Goal: Task Accomplishment & Management: Manage account settings

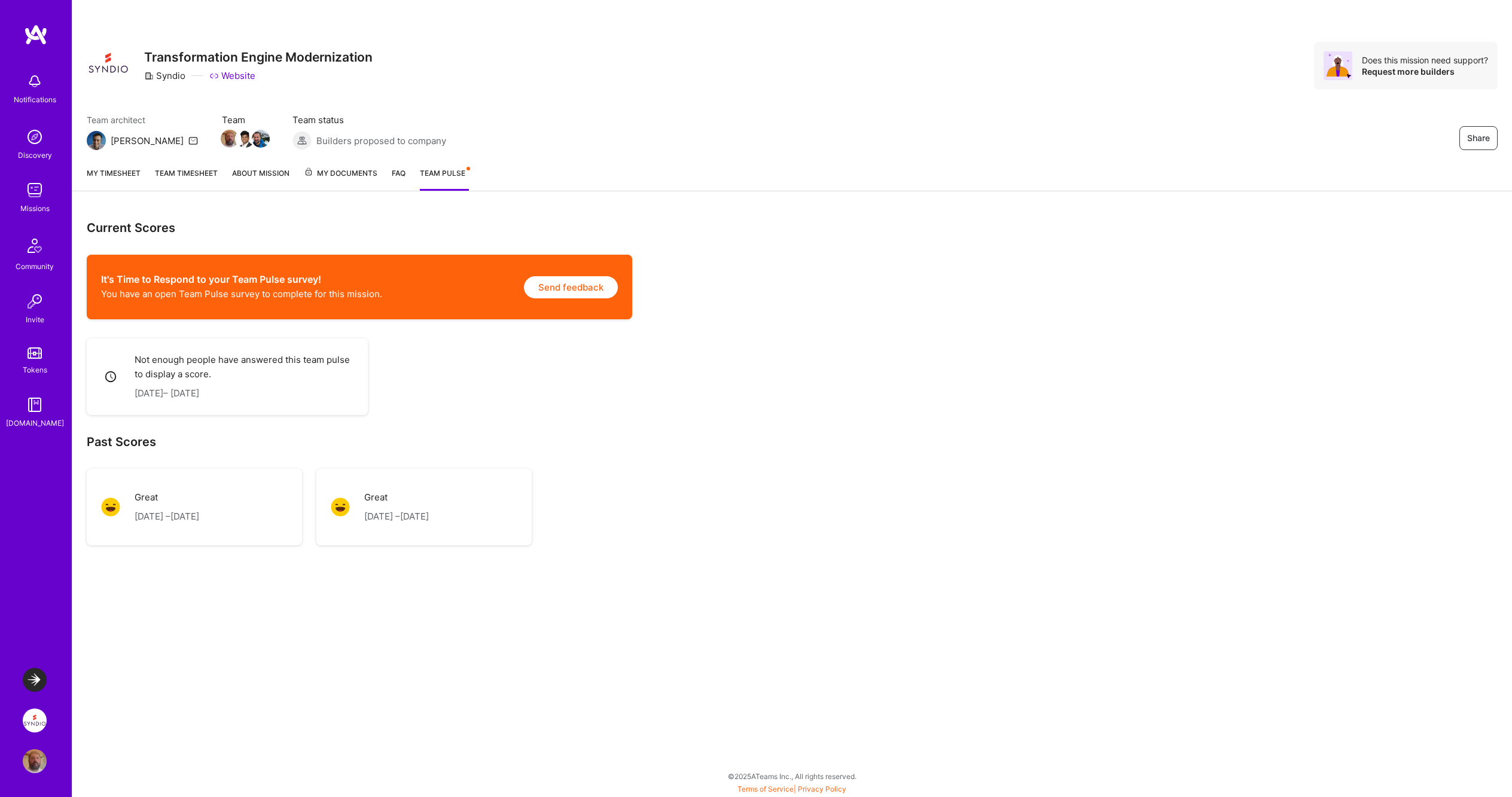
click at [183, 172] on link "Team timesheet" at bounding box center [186, 179] width 63 height 24
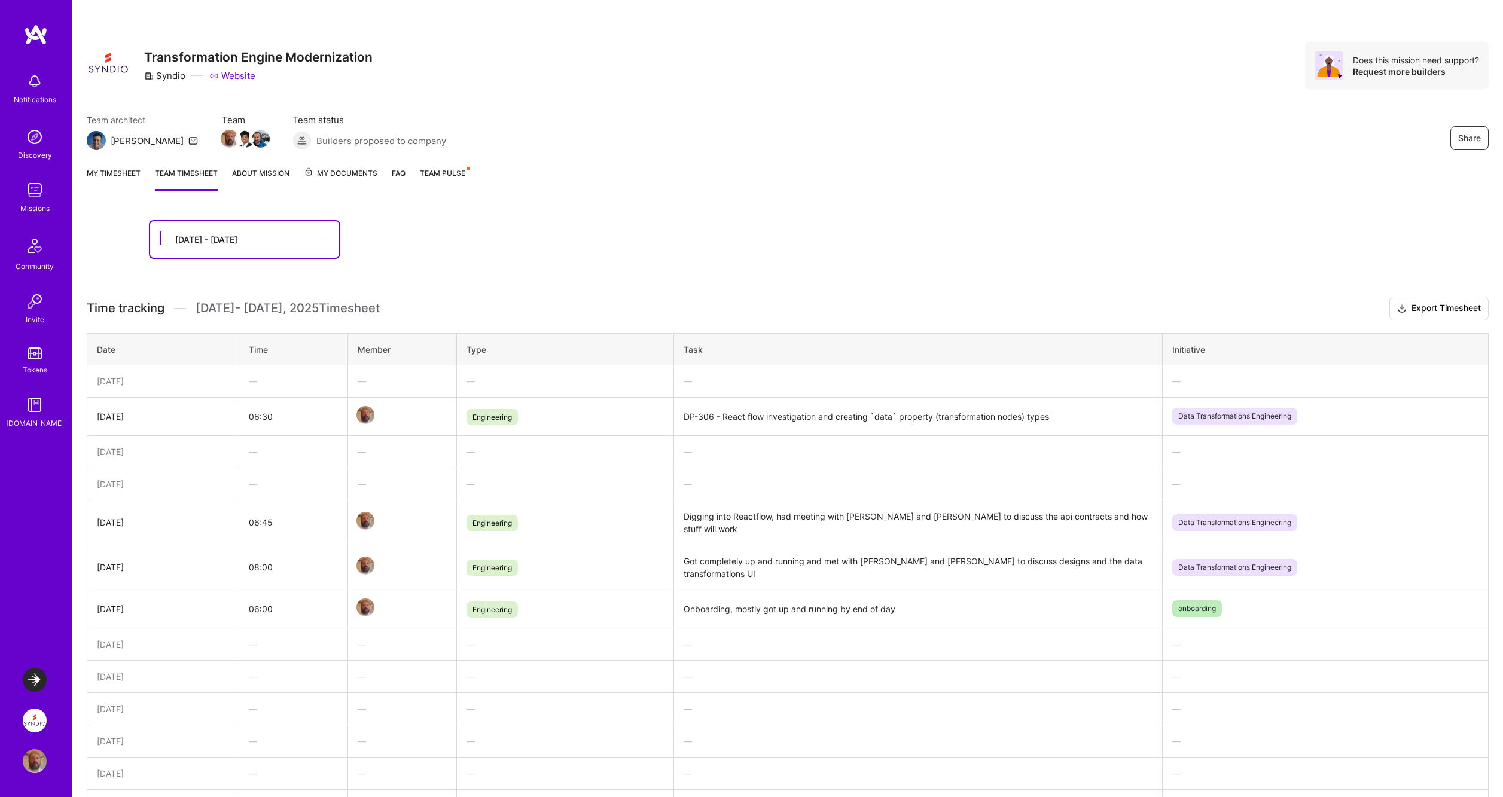
click at [123, 172] on link "My timesheet" at bounding box center [114, 179] width 54 height 24
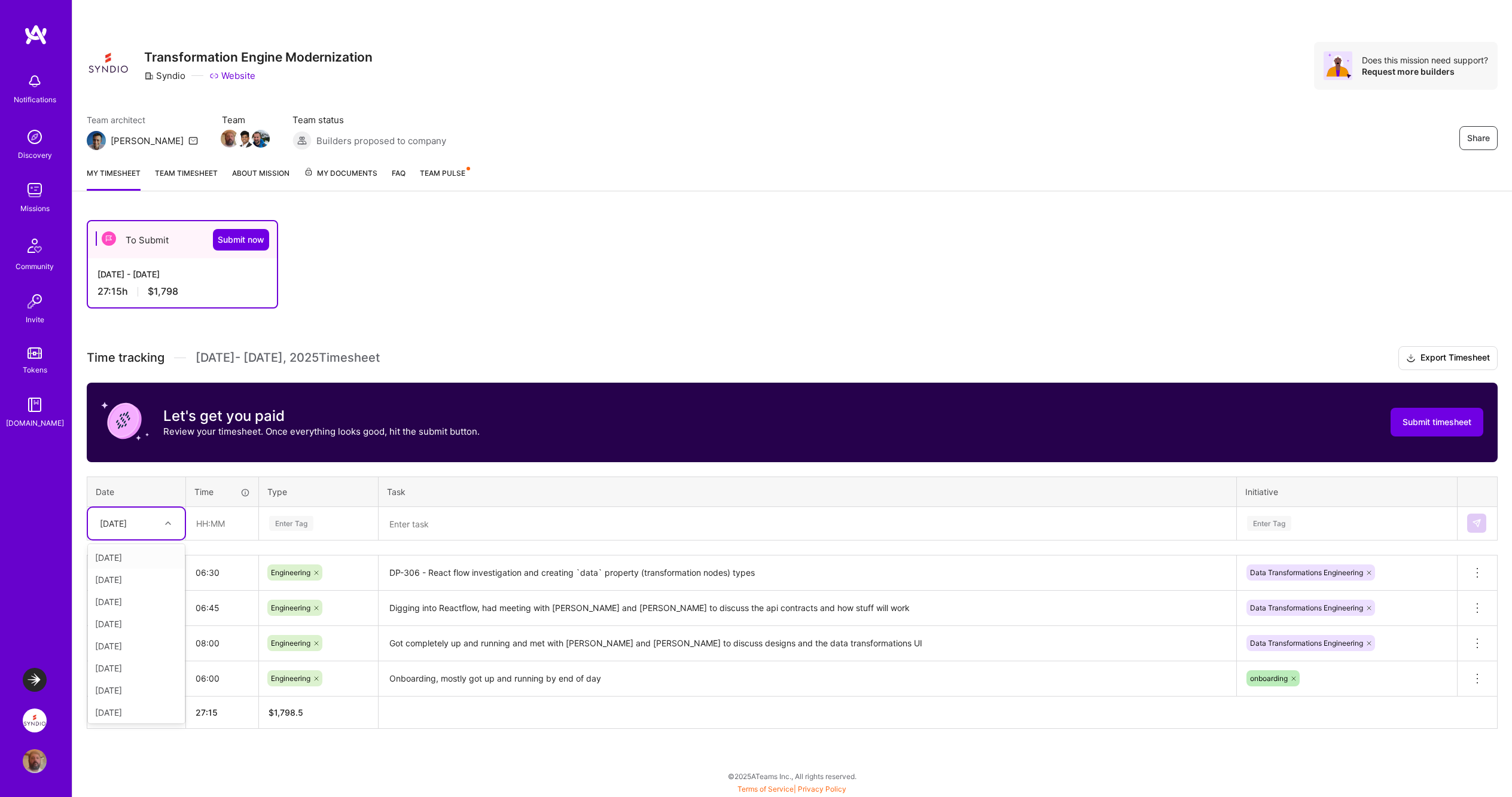
click at [169, 522] on icon at bounding box center [168, 523] width 6 height 6
drag, startPoint x: 127, startPoint y: 708, endPoint x: 152, endPoint y: 673, distance: 43.2
click at [127, 708] on div "[DATE]" at bounding box center [136, 710] width 97 height 22
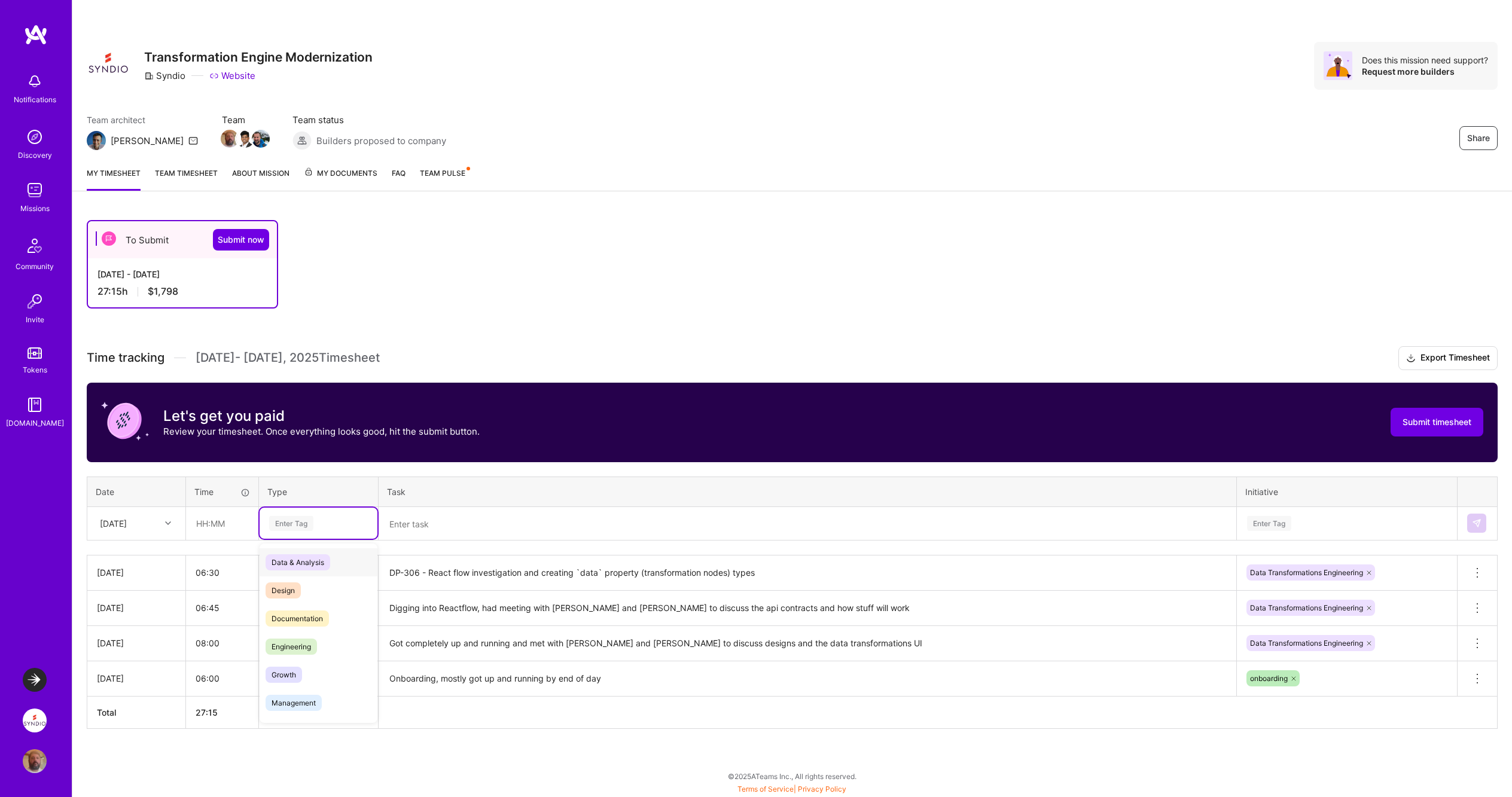
click at [300, 520] on div "Enter Tag" at bounding box center [291, 523] width 44 height 19
click at [293, 643] on span "Engineering" at bounding box center [291, 647] width 51 height 16
click at [434, 521] on textarea at bounding box center [807, 523] width 855 height 31
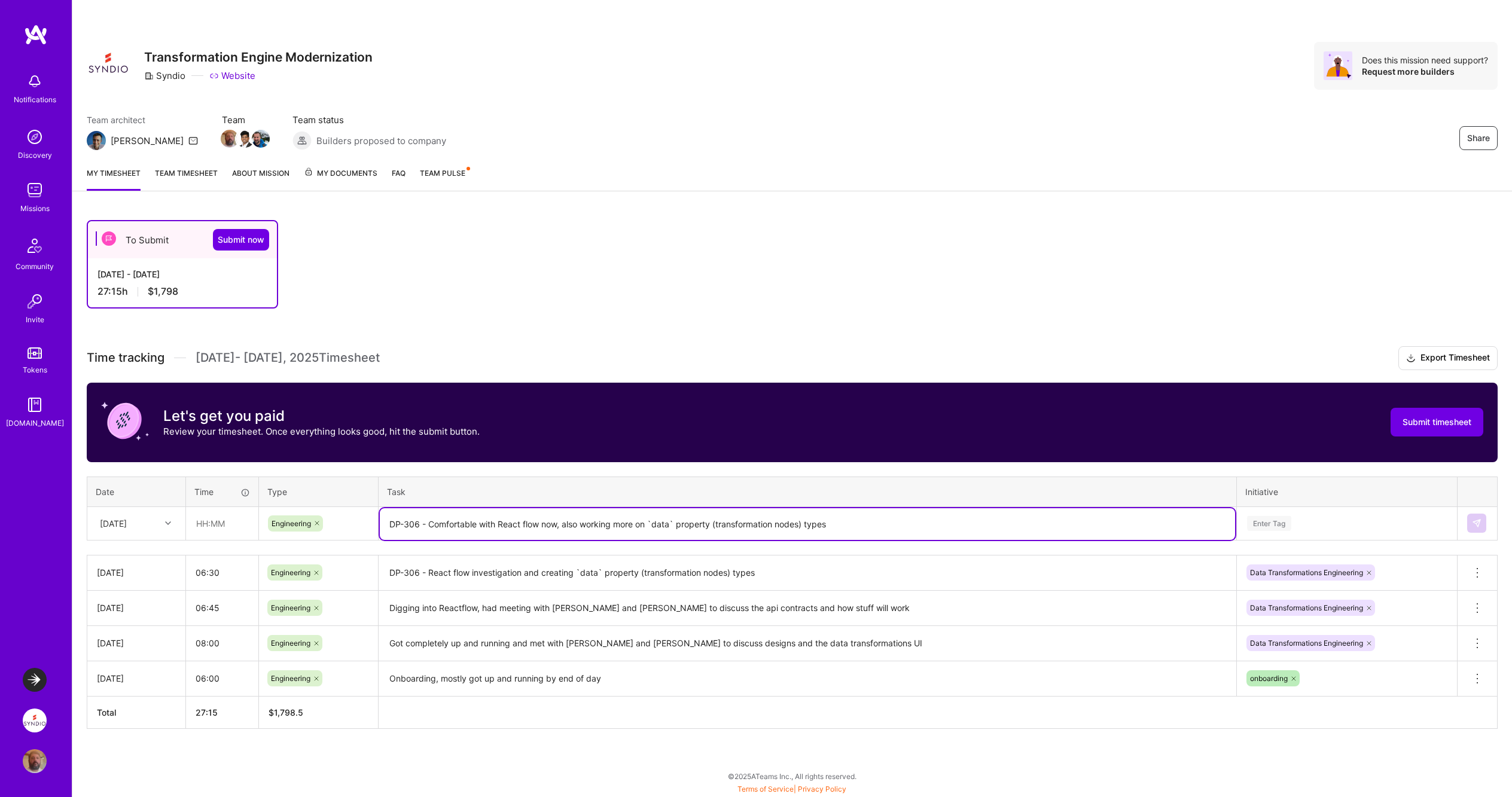
type textarea "DP-306 - Comfortable with React flow now, also working more on `data` property …"
click at [1273, 519] on div "Enter Tag" at bounding box center [1269, 523] width 44 height 19
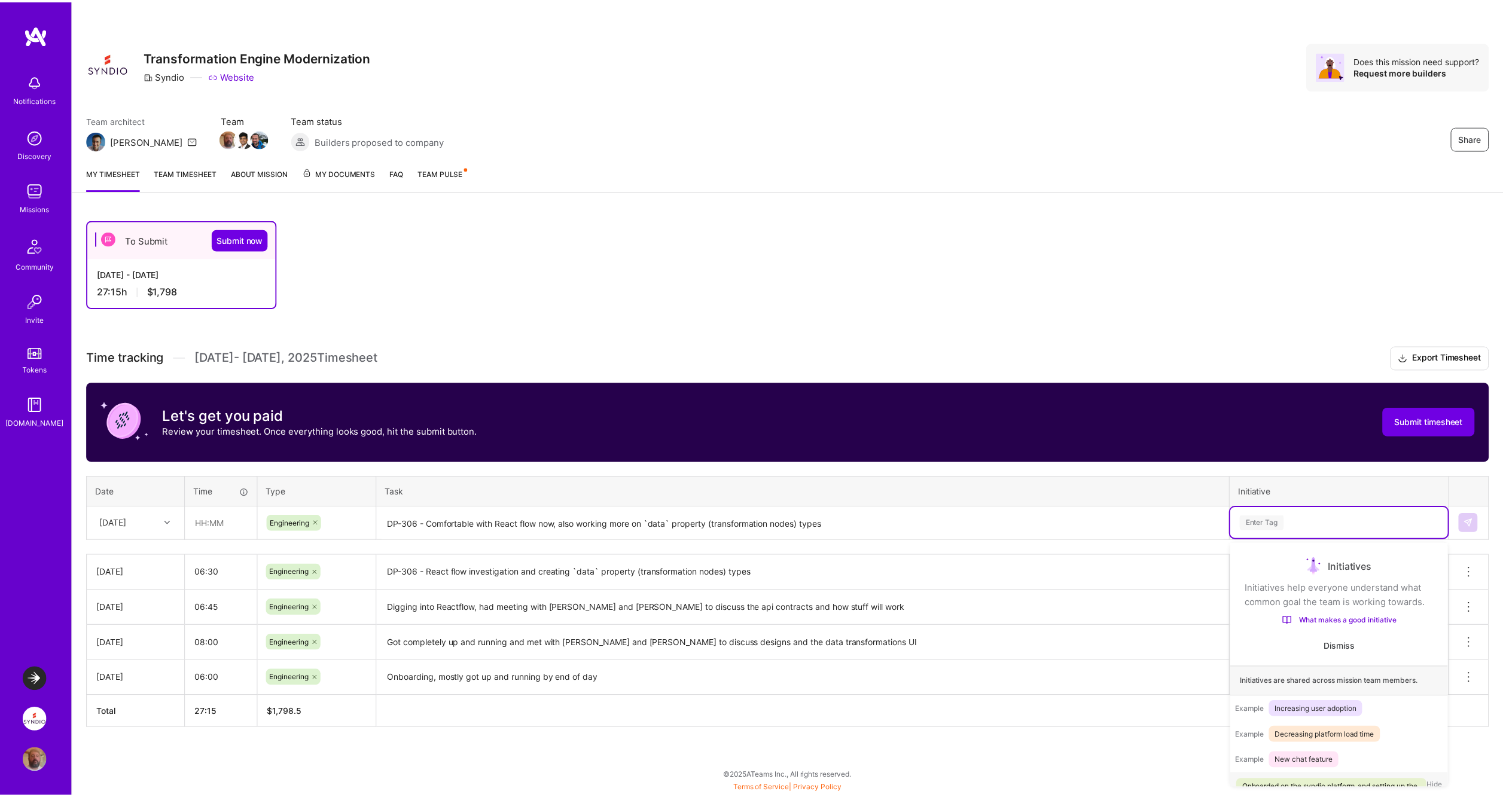
scroll to position [54, 0]
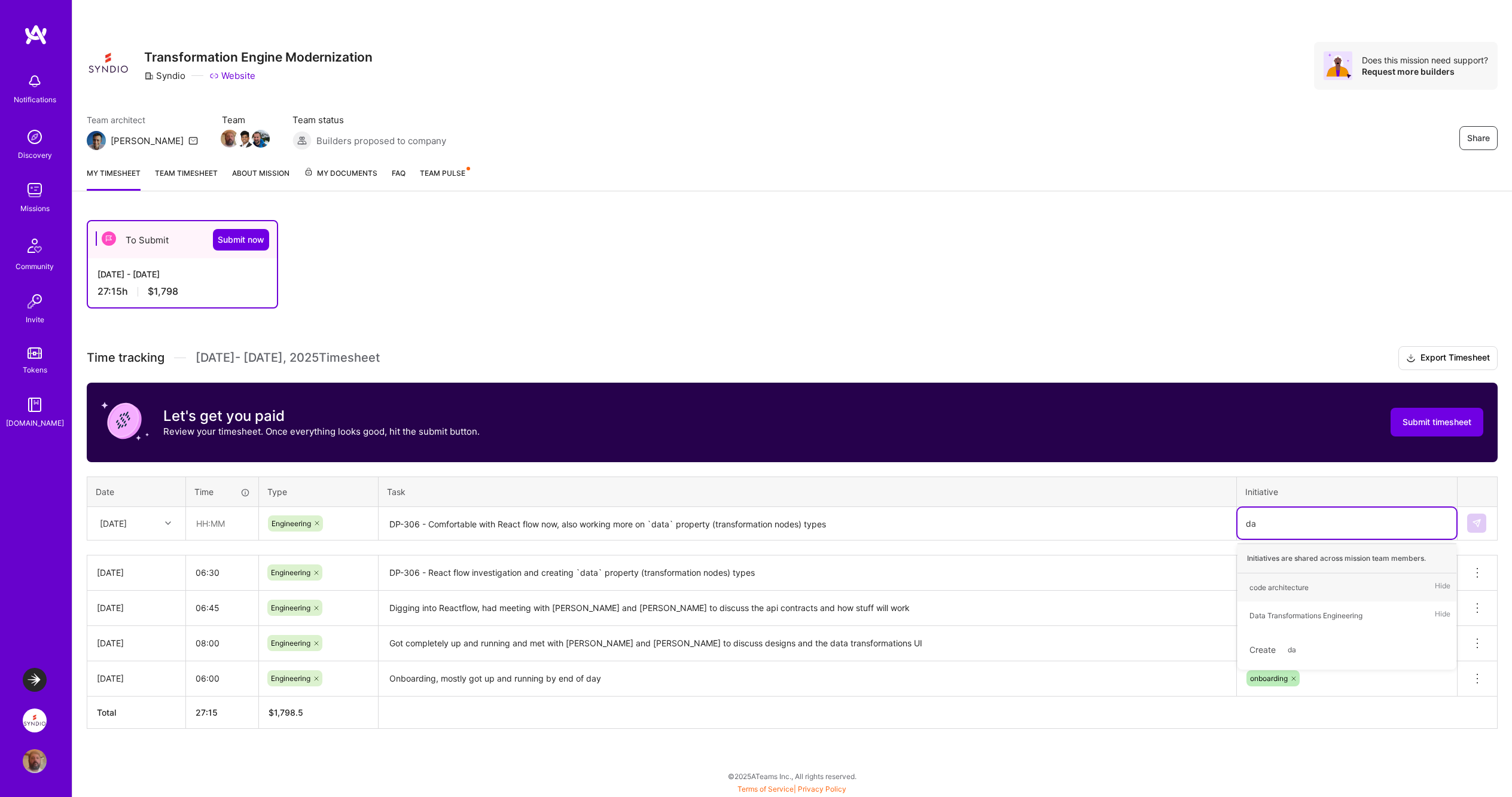
type input "dat"
click at [1292, 587] on div "Data Transformations Engineering" at bounding box center [1305, 587] width 113 height 13
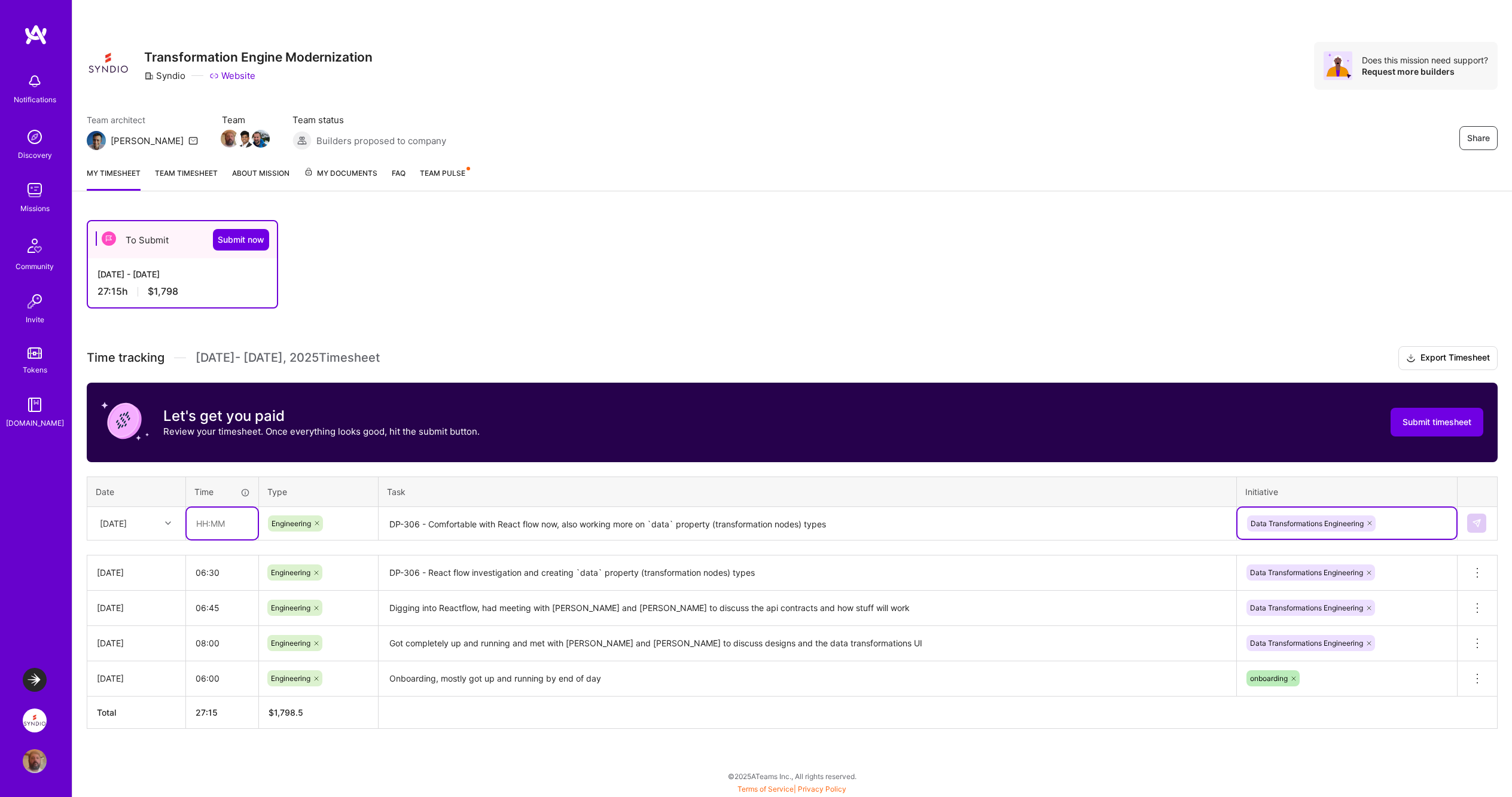
click at [206, 528] on input "text" at bounding box center [222, 524] width 71 height 32
type input "07:45"
drag, startPoint x: 978, startPoint y: 493, endPoint x: 984, endPoint y: 494, distance: 6.0
click at [979, 494] on th "Task" at bounding box center [808, 492] width 858 height 30
click at [1473, 523] on img at bounding box center [1477, 523] width 10 height 10
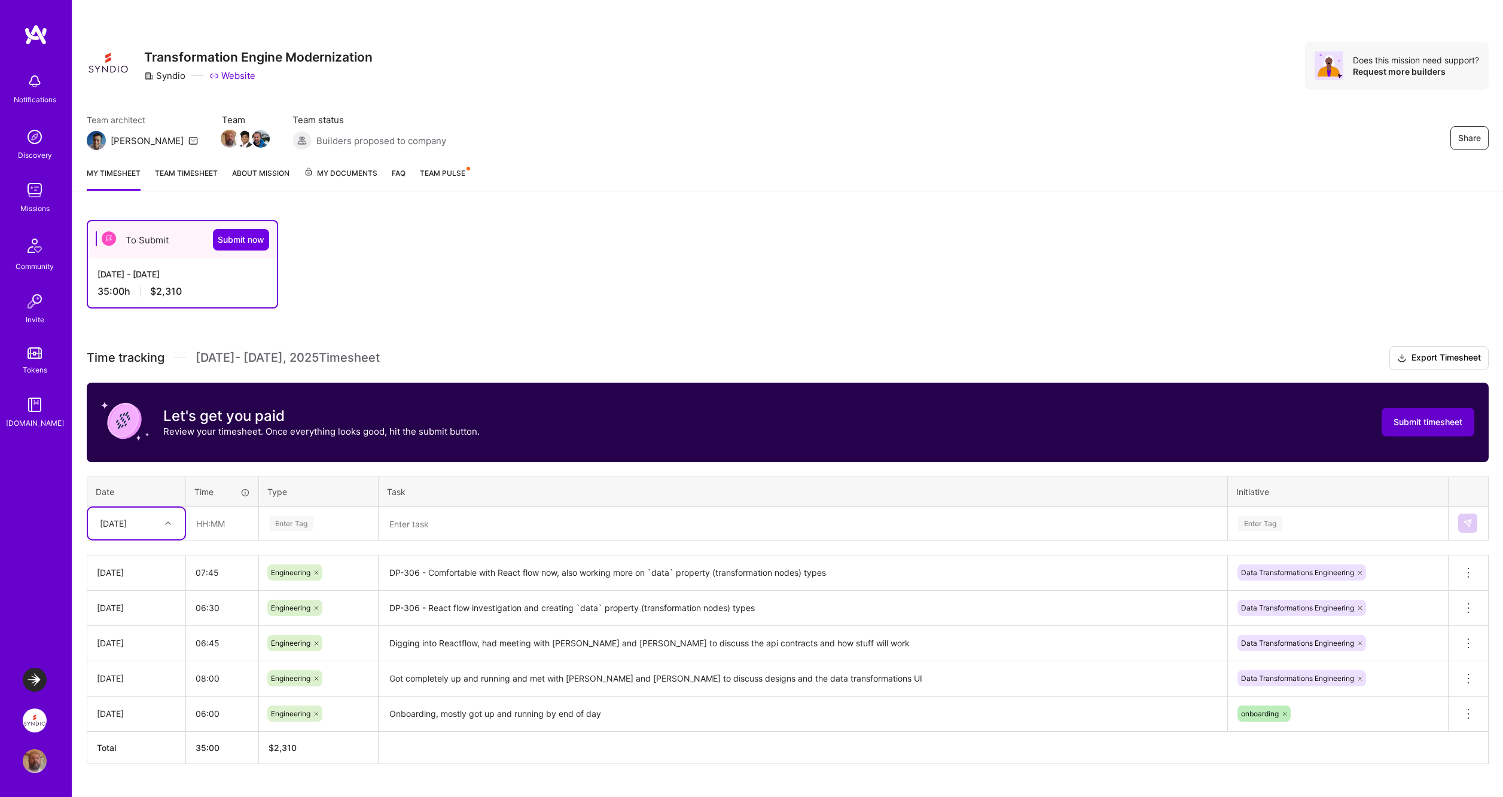
click at [1424, 423] on span "Submit timesheet" at bounding box center [1427, 422] width 69 height 12
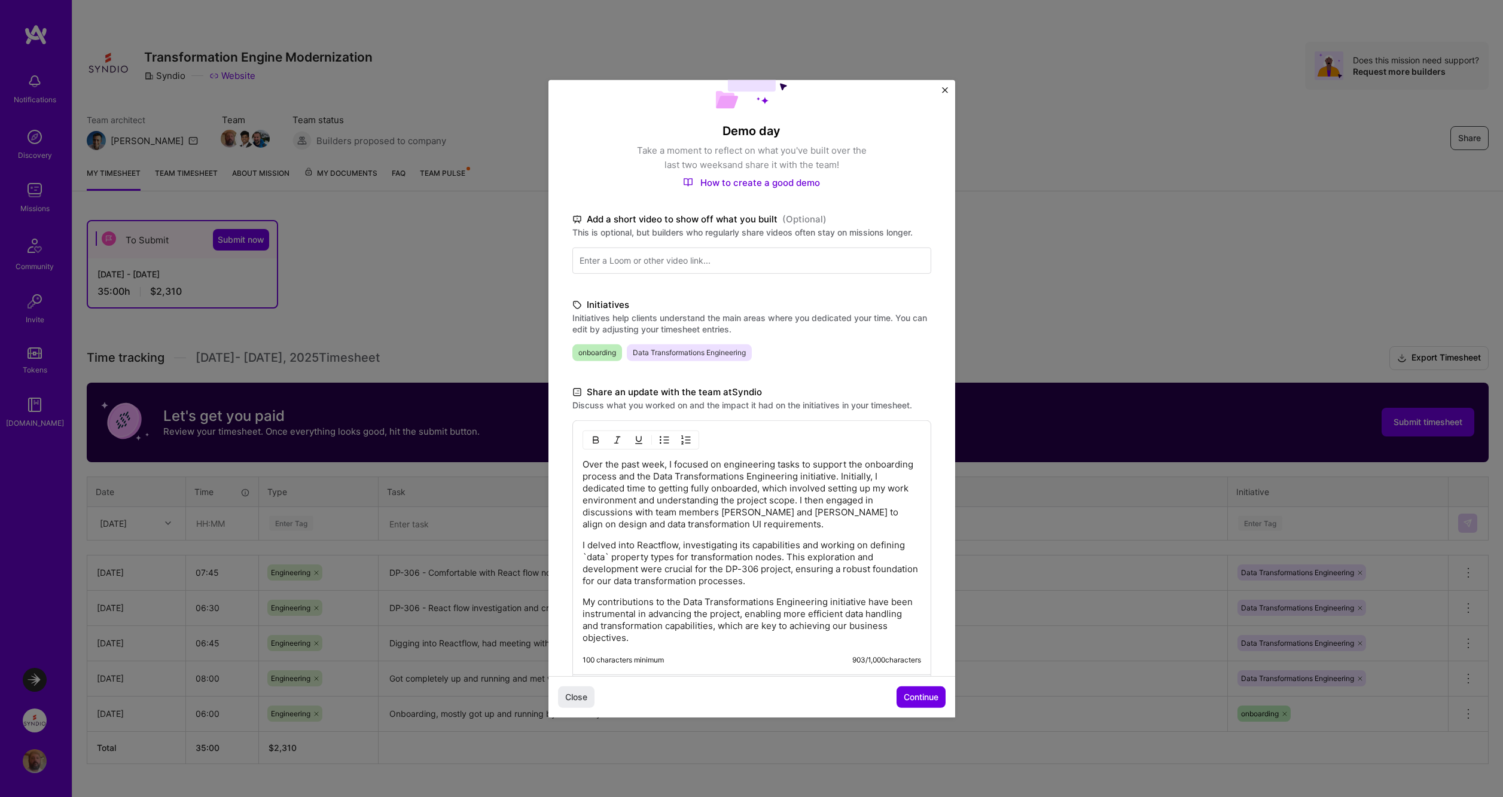
scroll to position [85, 0]
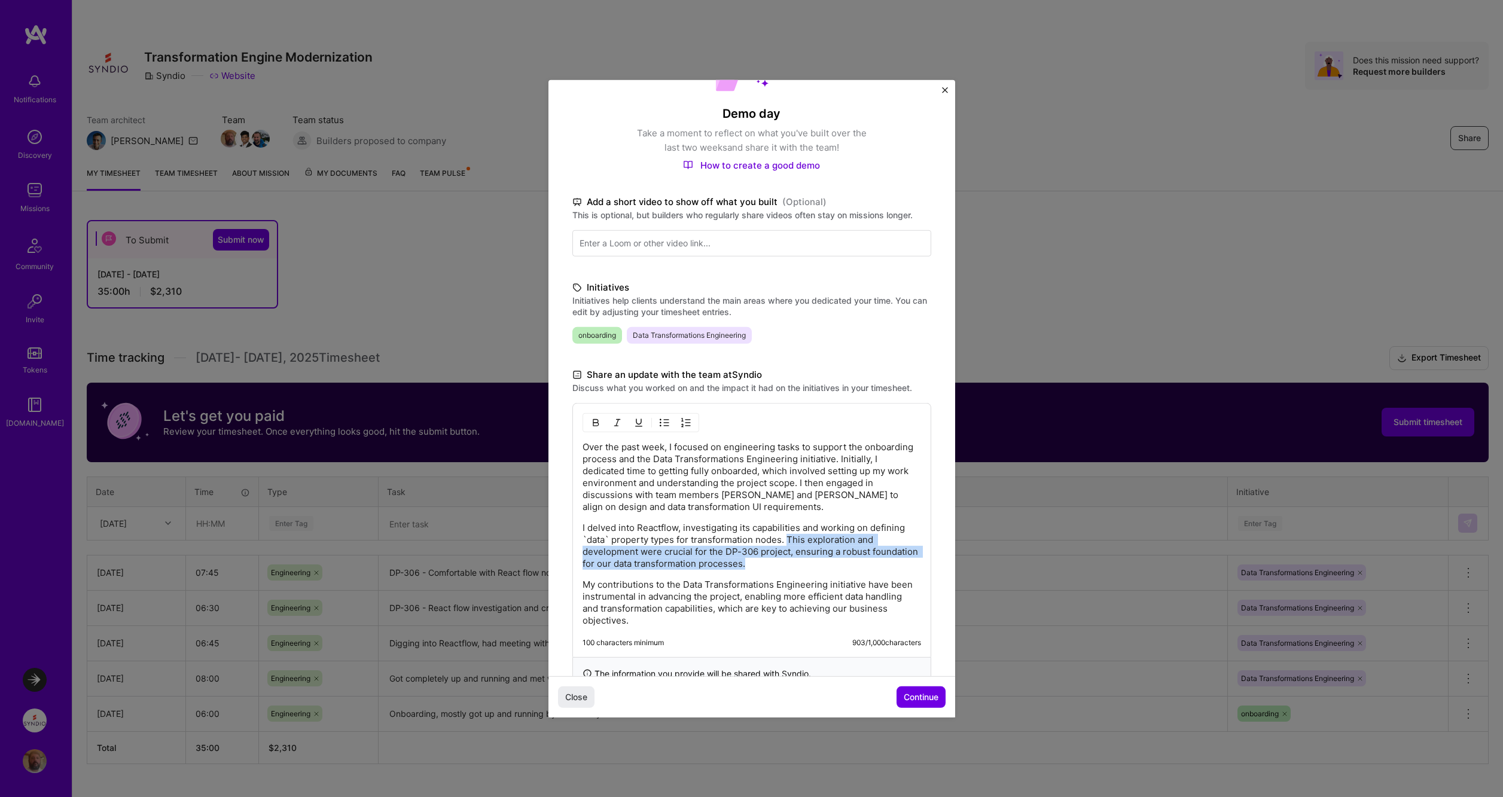
drag, startPoint x: 789, startPoint y: 538, endPoint x: 796, endPoint y: 562, distance: 24.4
click at [796, 562] on p "I delved into Reactflow, investigating its capabilities and working on defining…" at bounding box center [751, 545] width 338 height 48
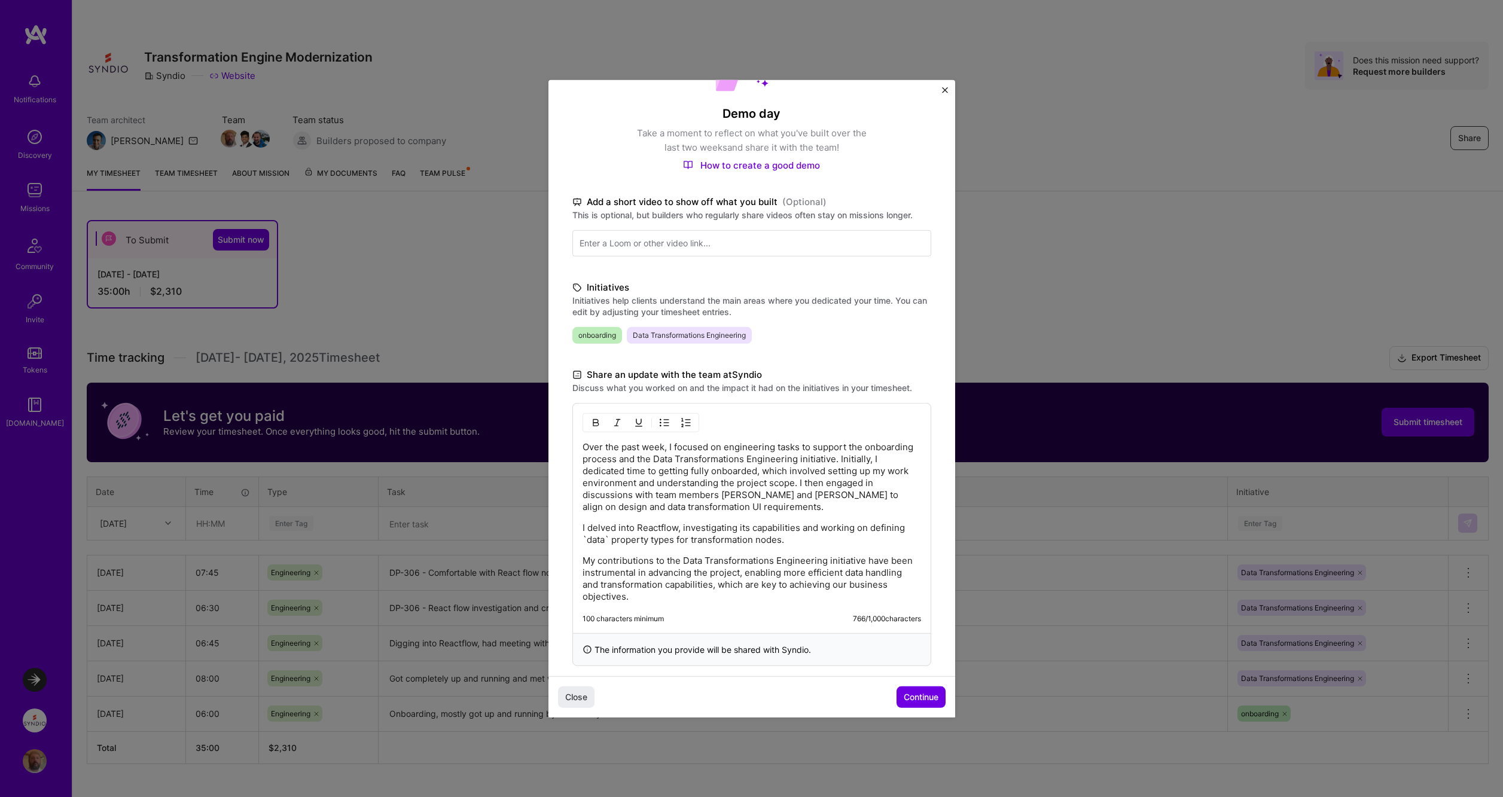
scroll to position [78, 0]
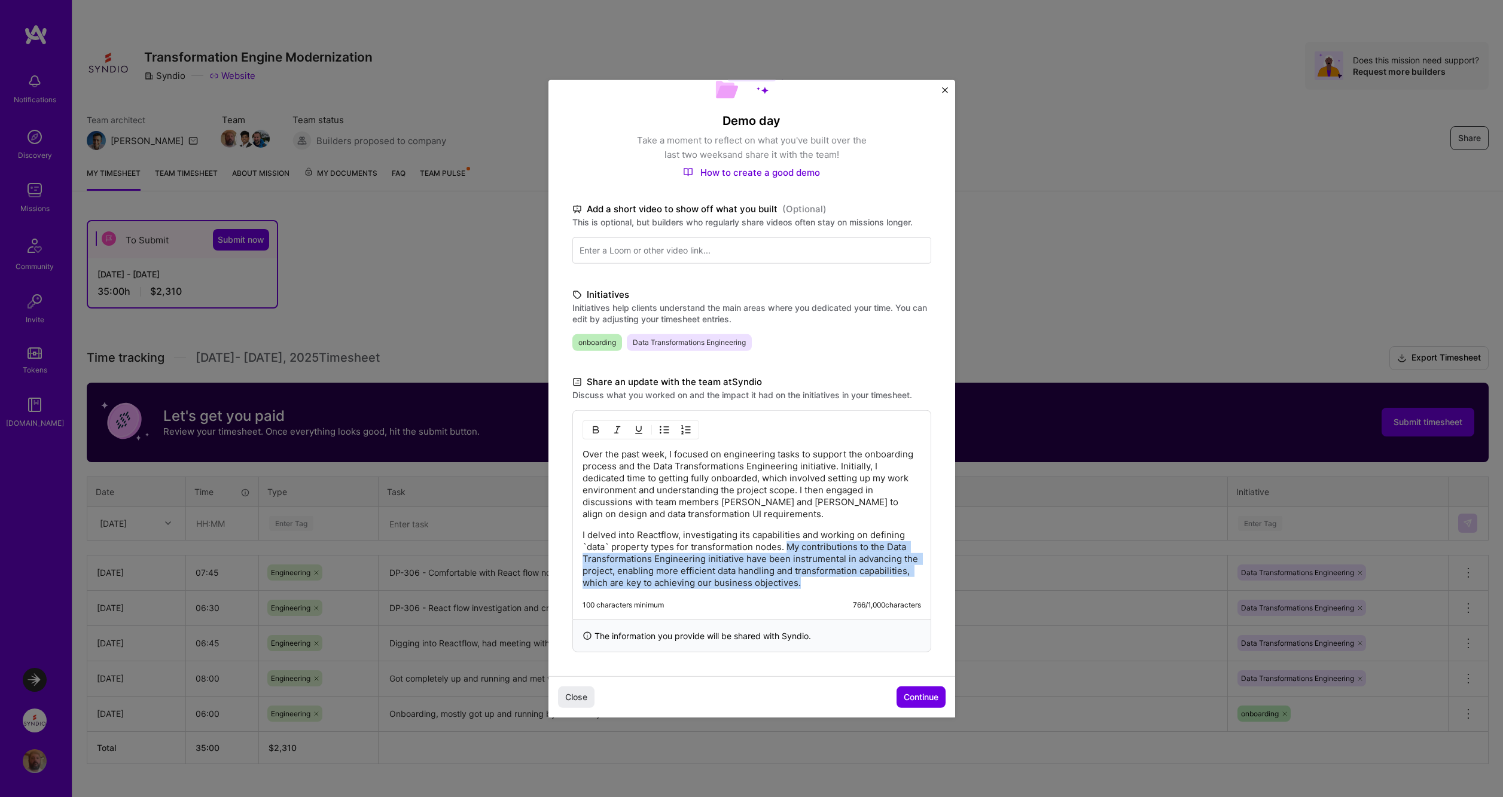
drag, startPoint x: 790, startPoint y: 545, endPoint x: 862, endPoint y: 578, distance: 79.5
click at [862, 578] on p "I delved into Reactflow, investigating its capabilities and working on defining…" at bounding box center [751, 559] width 338 height 60
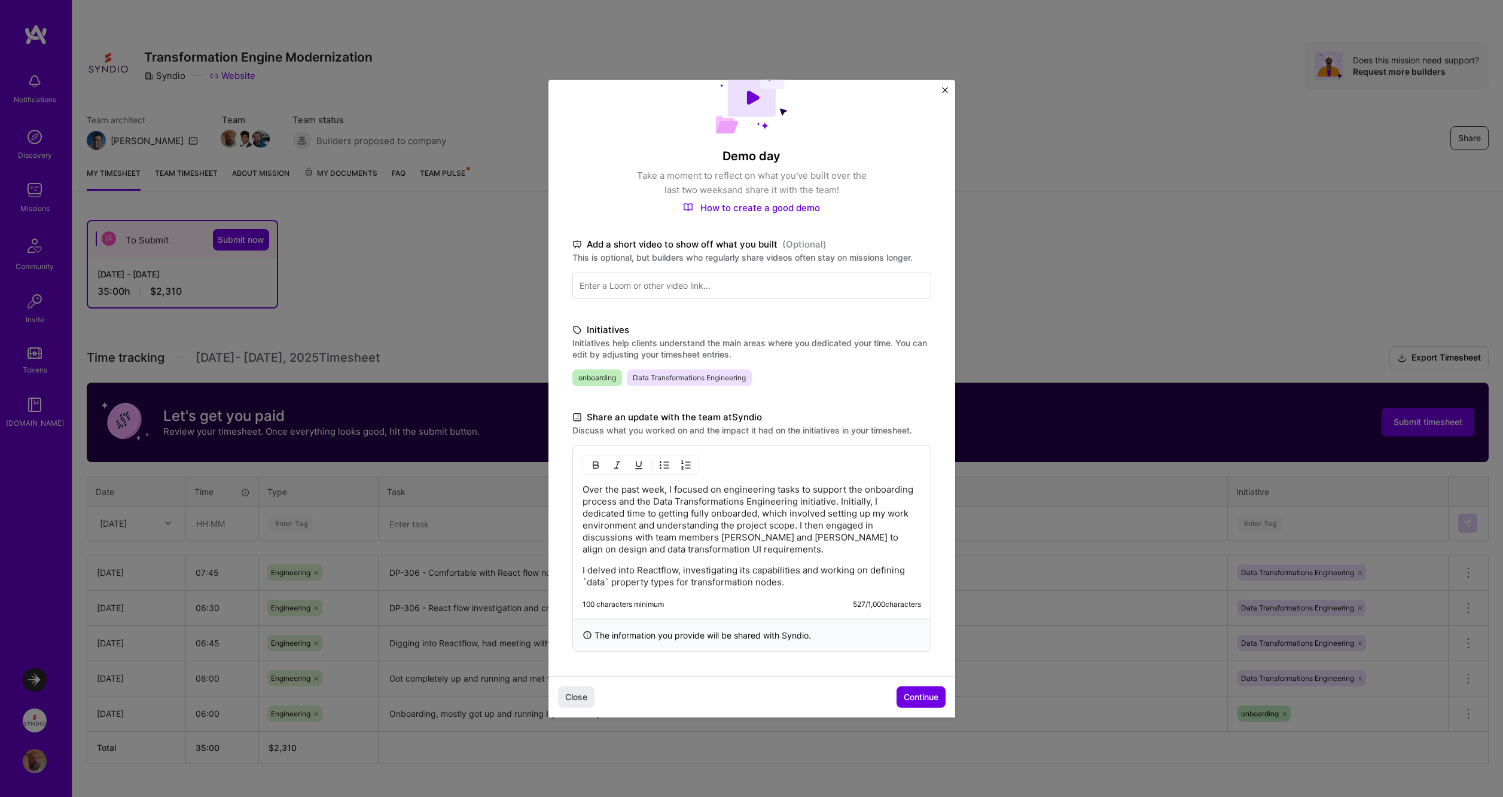
scroll to position [42, 0]
click at [918, 698] on span "Continue" at bounding box center [921, 697] width 35 height 12
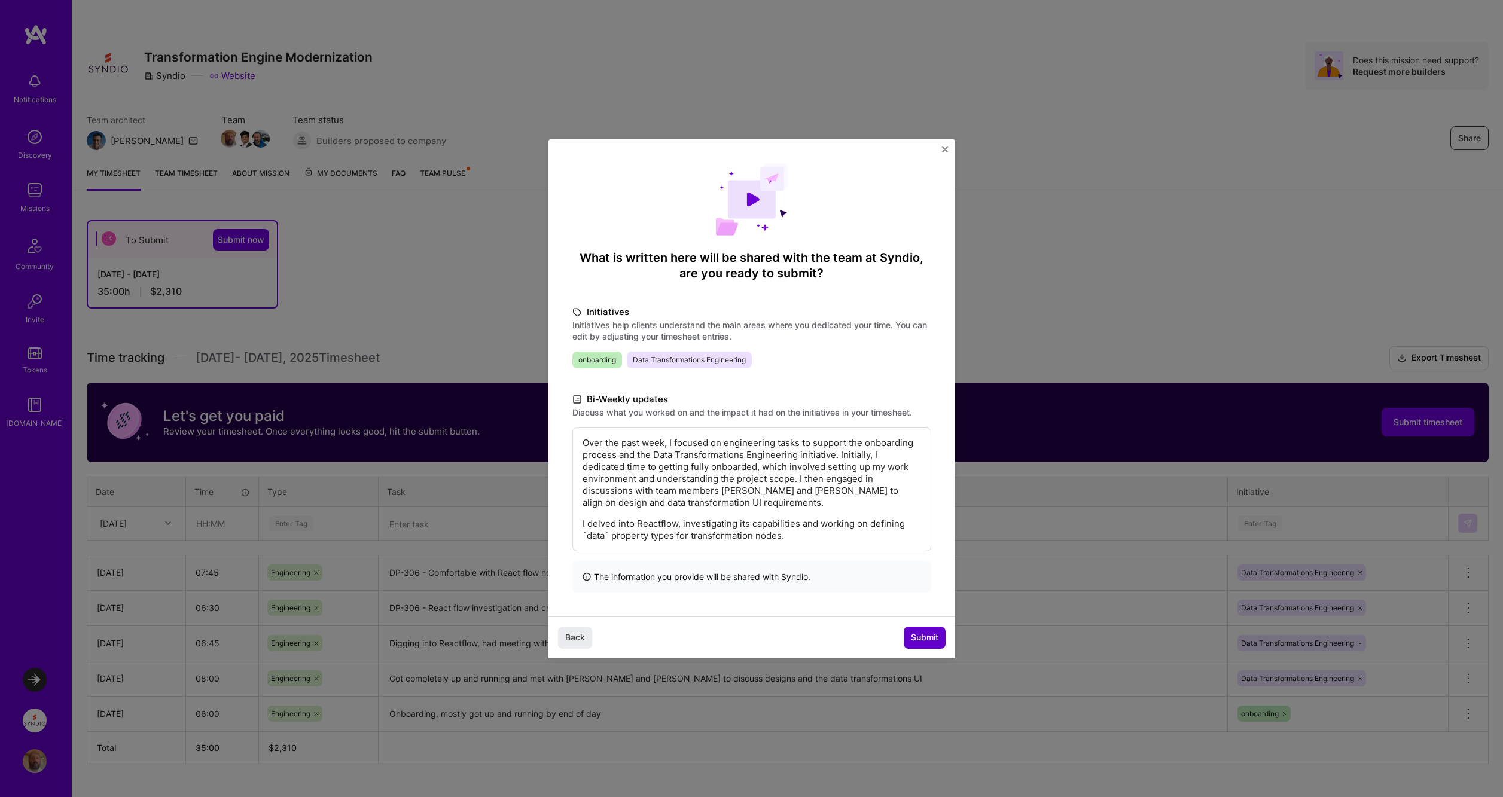
scroll to position [0, 0]
click at [922, 639] on span "Submit" at bounding box center [925, 637] width 28 height 12
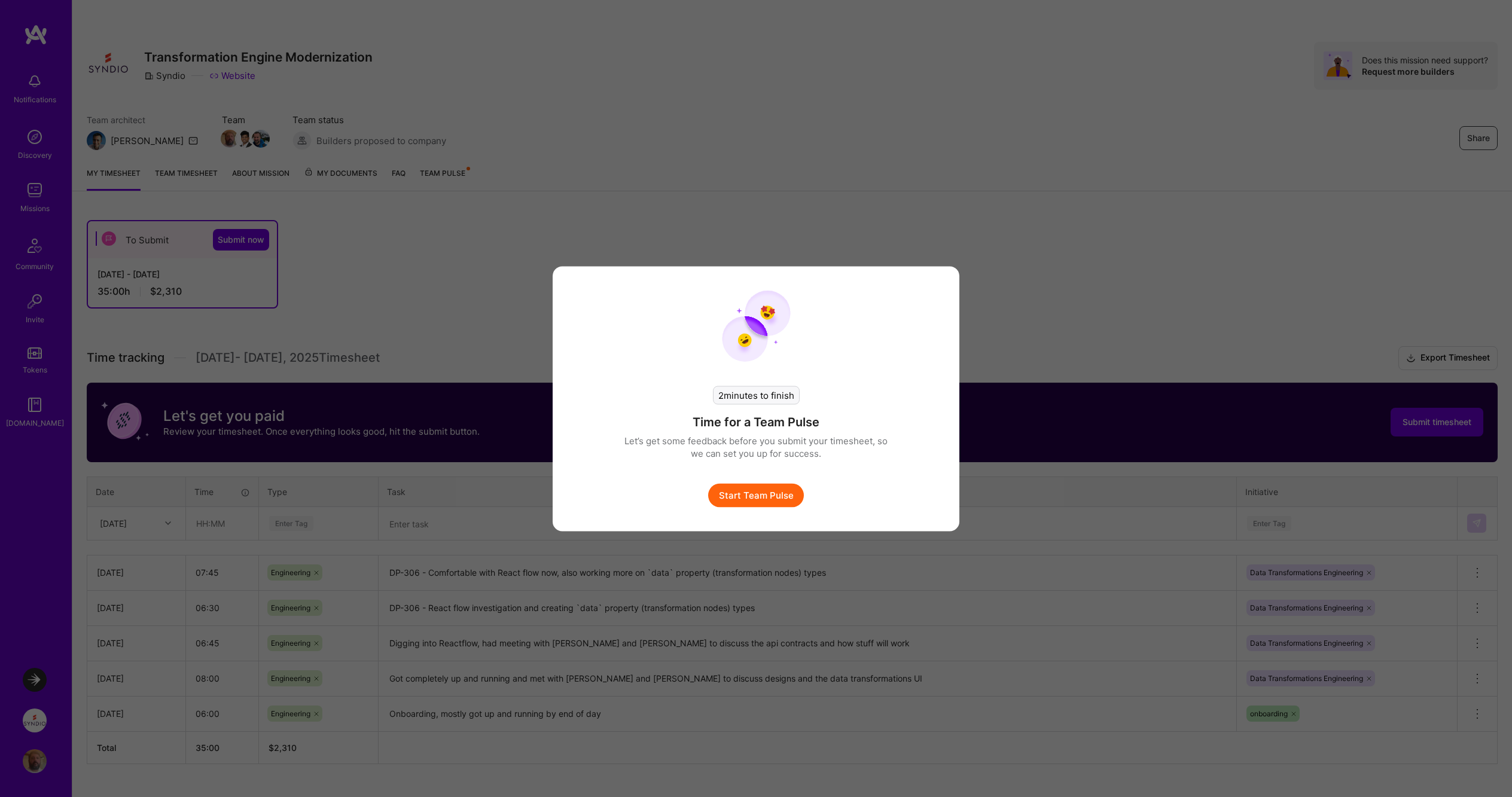
click at [769, 493] on button "Start Team Pulse" at bounding box center [756, 495] width 96 height 24
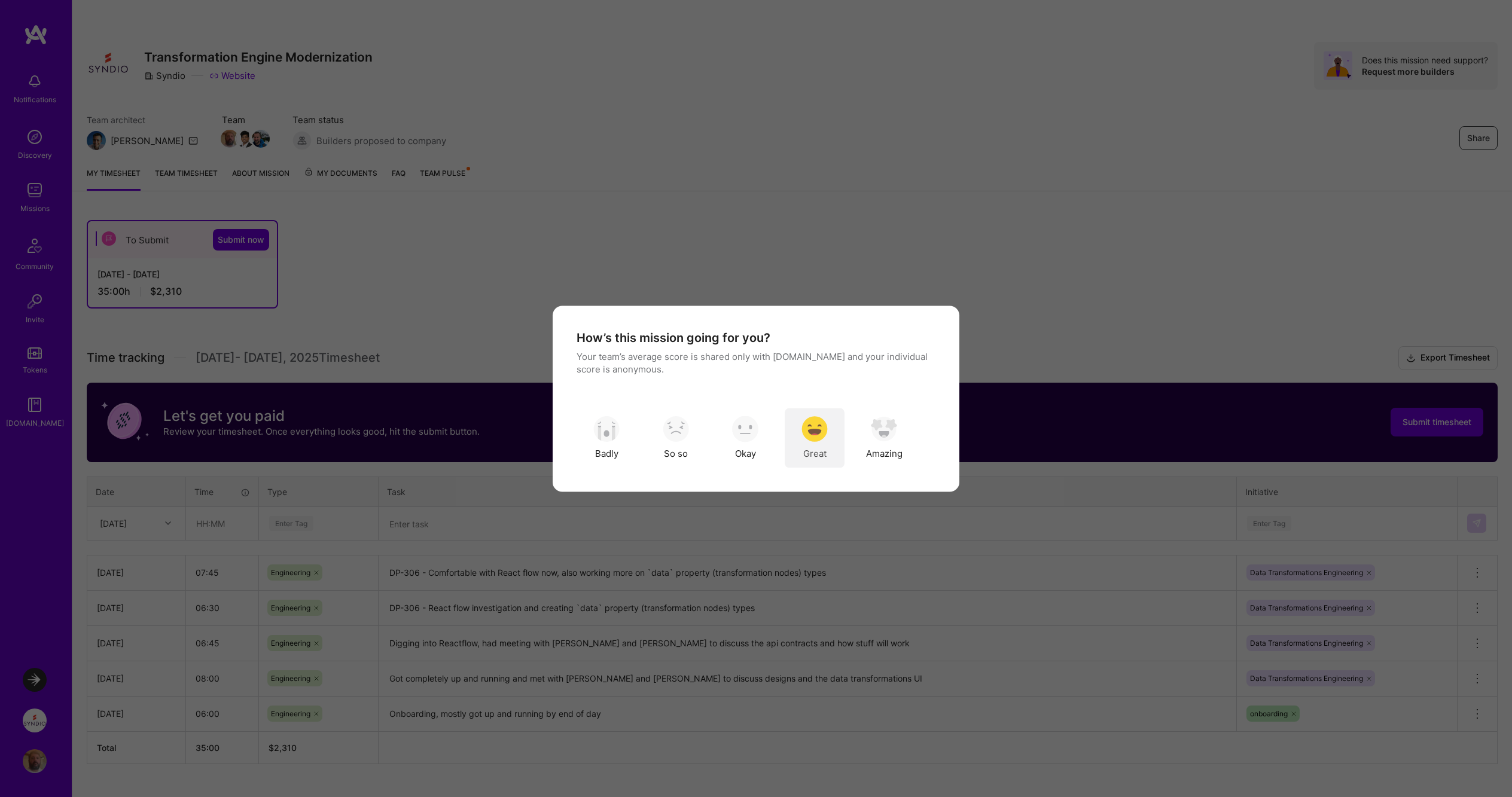
click at [828, 431] on div "Great" at bounding box center [815, 438] width 60 height 60
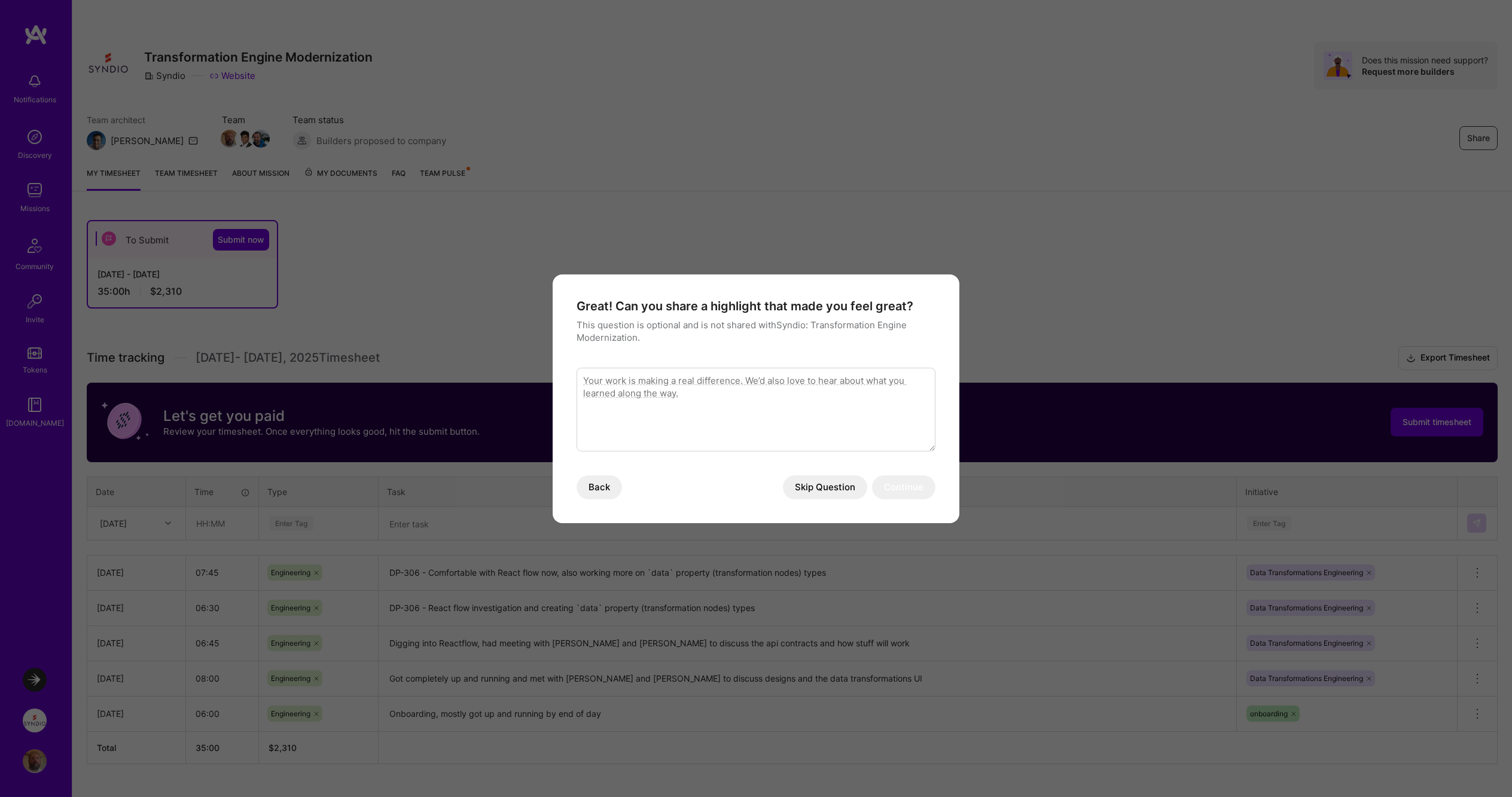
click at [825, 487] on button "Skip Question" at bounding box center [825, 487] width 84 height 24
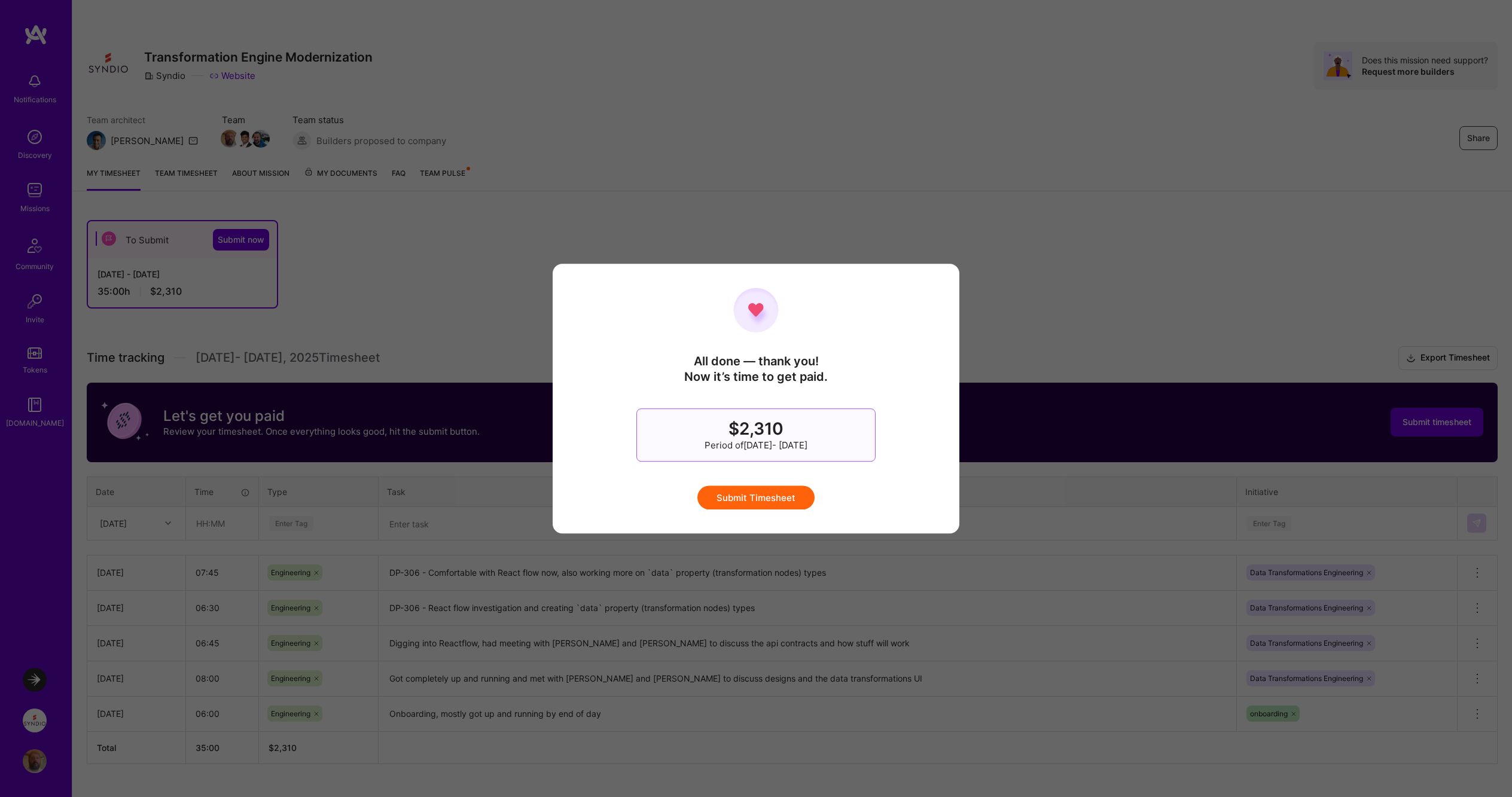
click at [772, 497] on button "Submit Timesheet" at bounding box center [755, 498] width 117 height 24
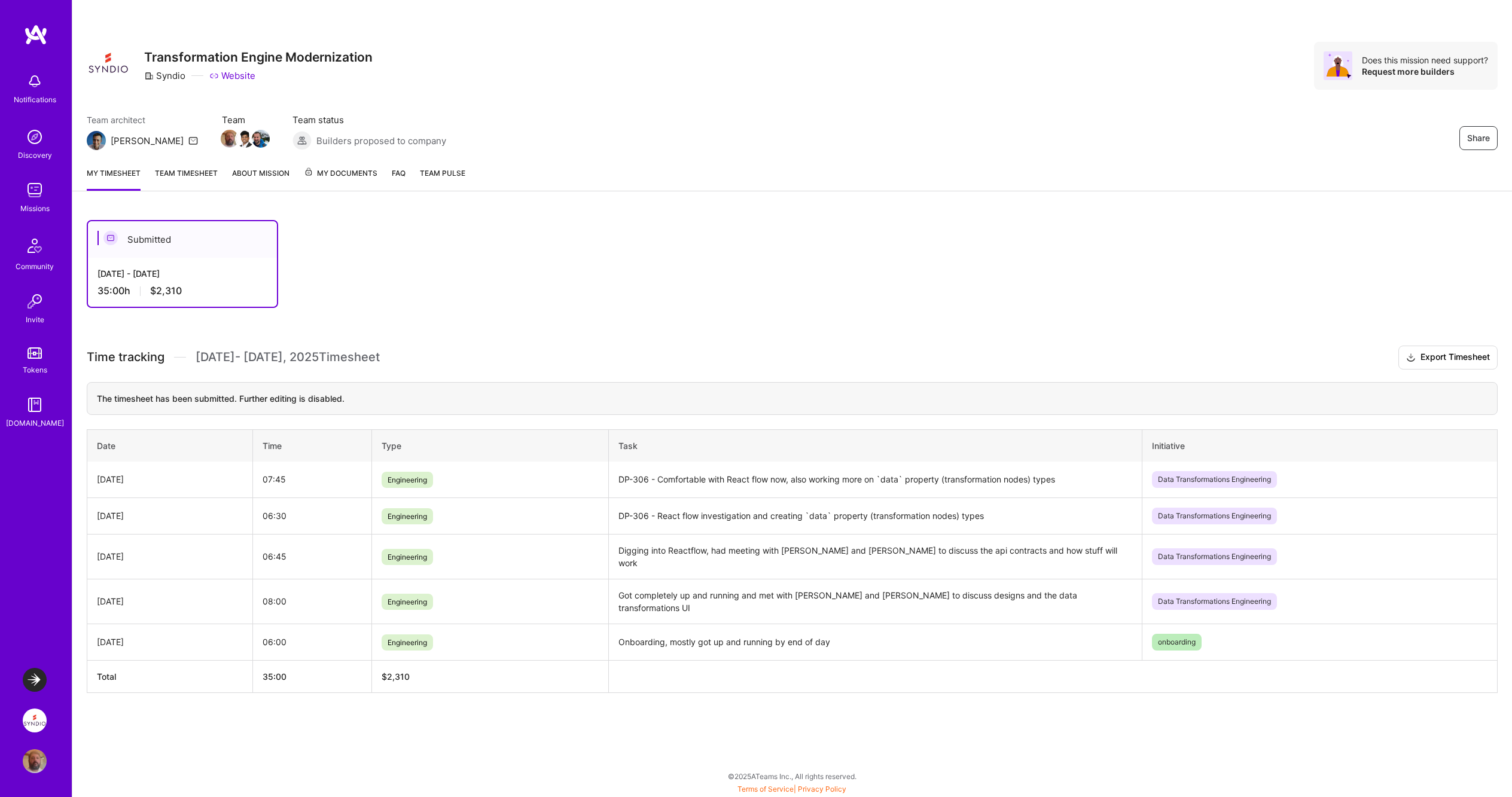
click at [196, 173] on link "Team timesheet" at bounding box center [186, 179] width 63 height 24
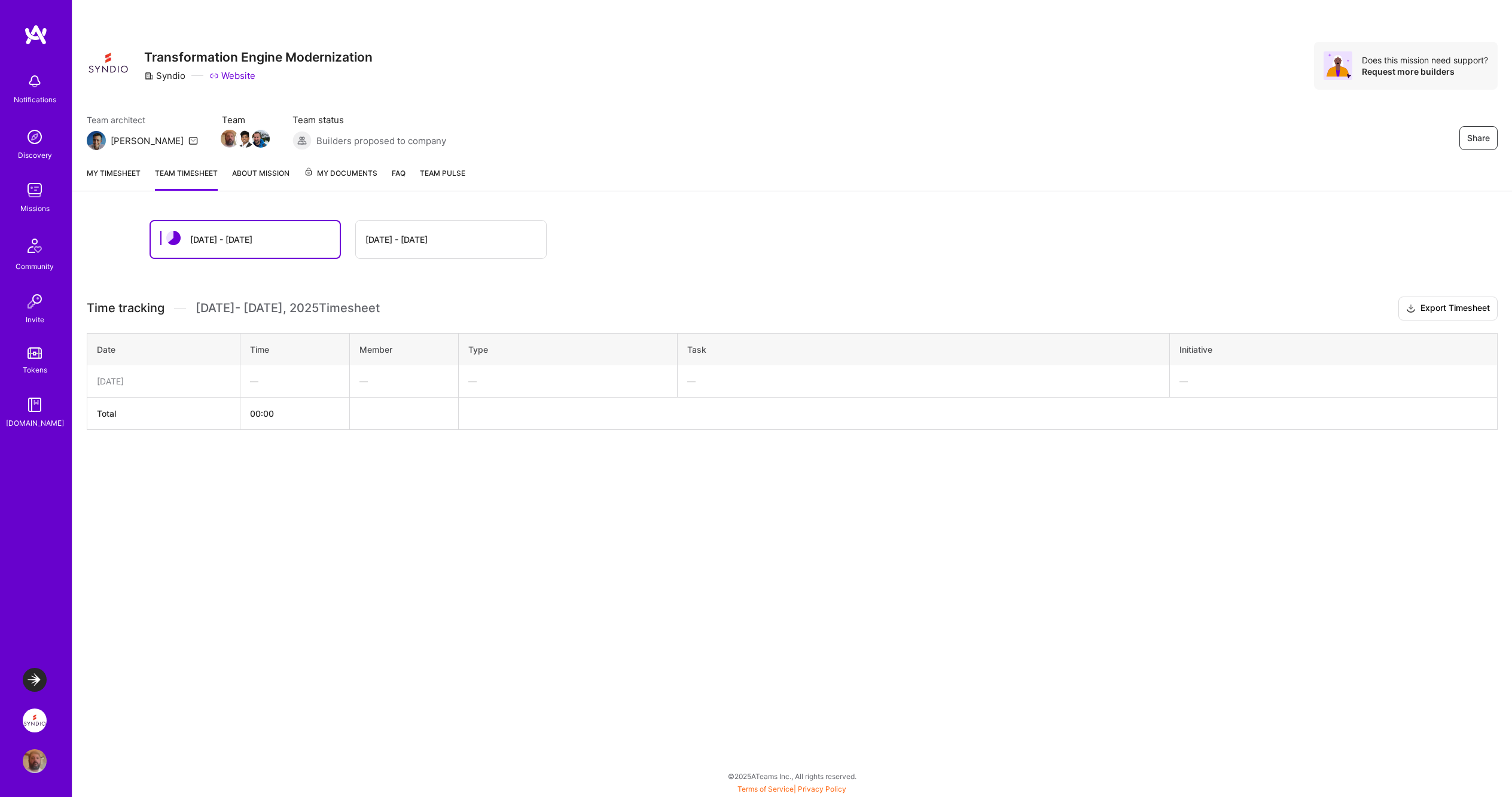
click at [429, 242] on div "[DATE] - [DATE]" at bounding box center [451, 240] width 190 height 38
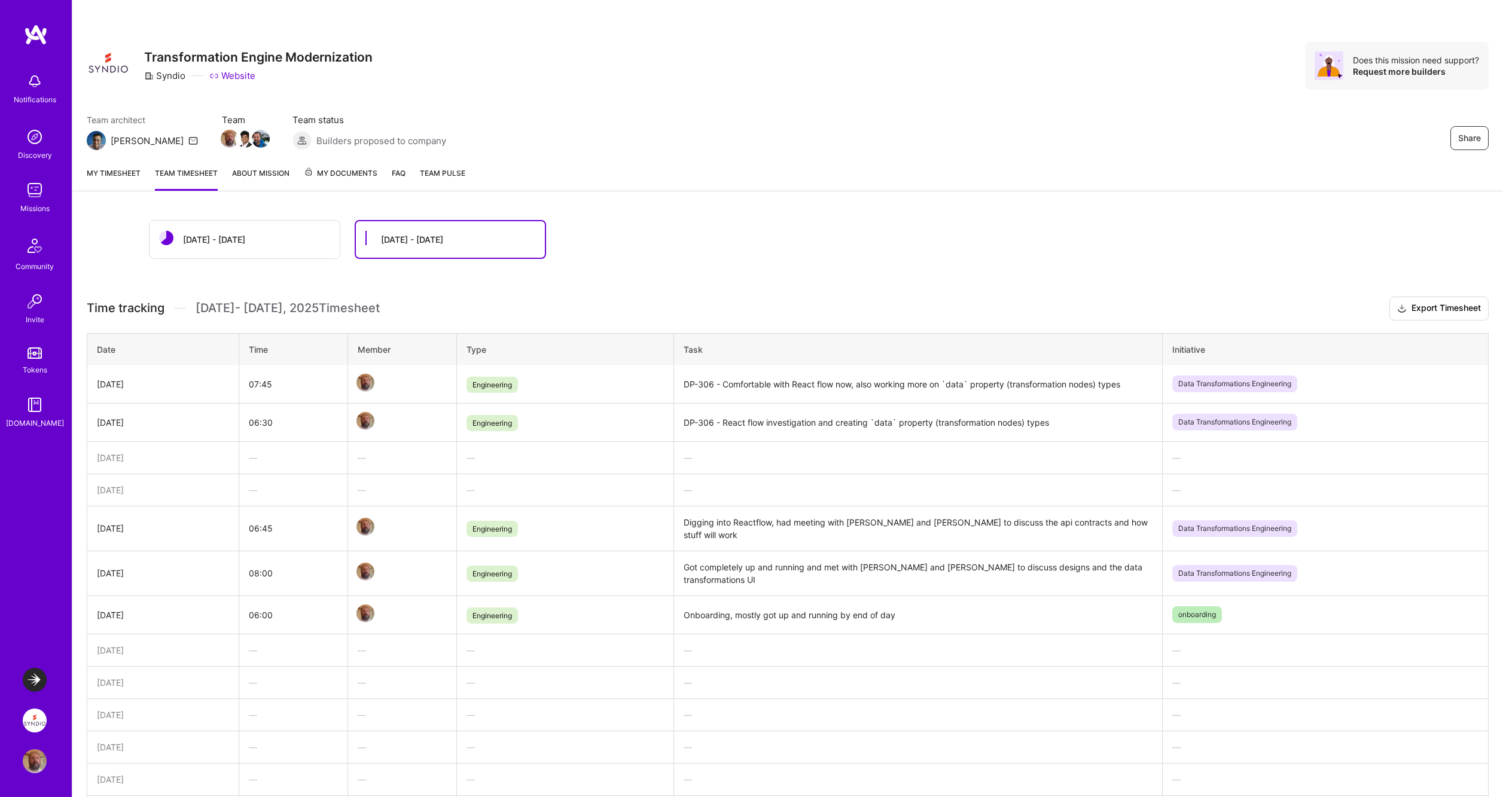
click at [271, 240] on div "[DATE] - [DATE]" at bounding box center [245, 240] width 190 height 38
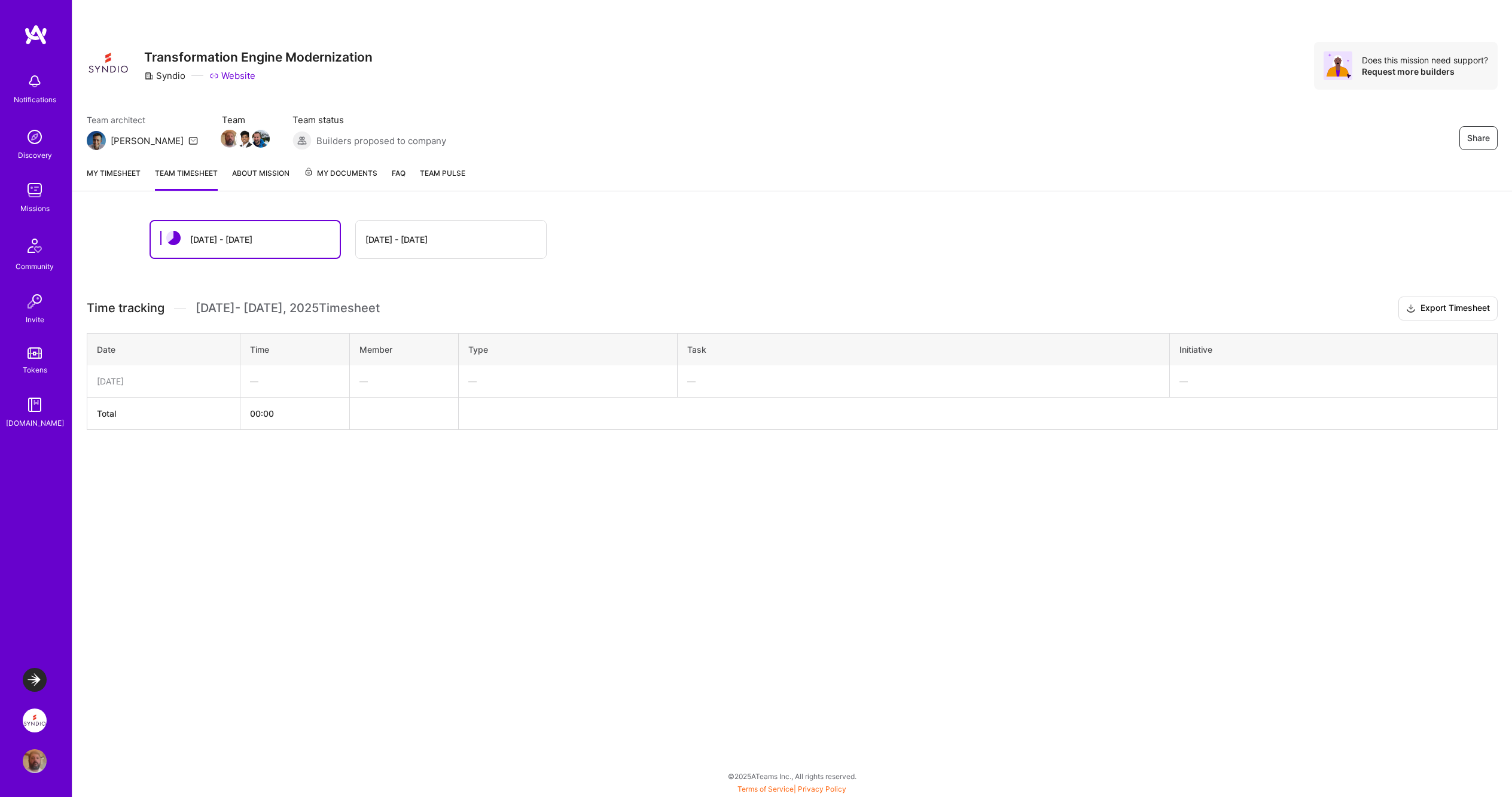
click at [454, 233] on div "[DATE] - [DATE]" at bounding box center [451, 240] width 190 height 38
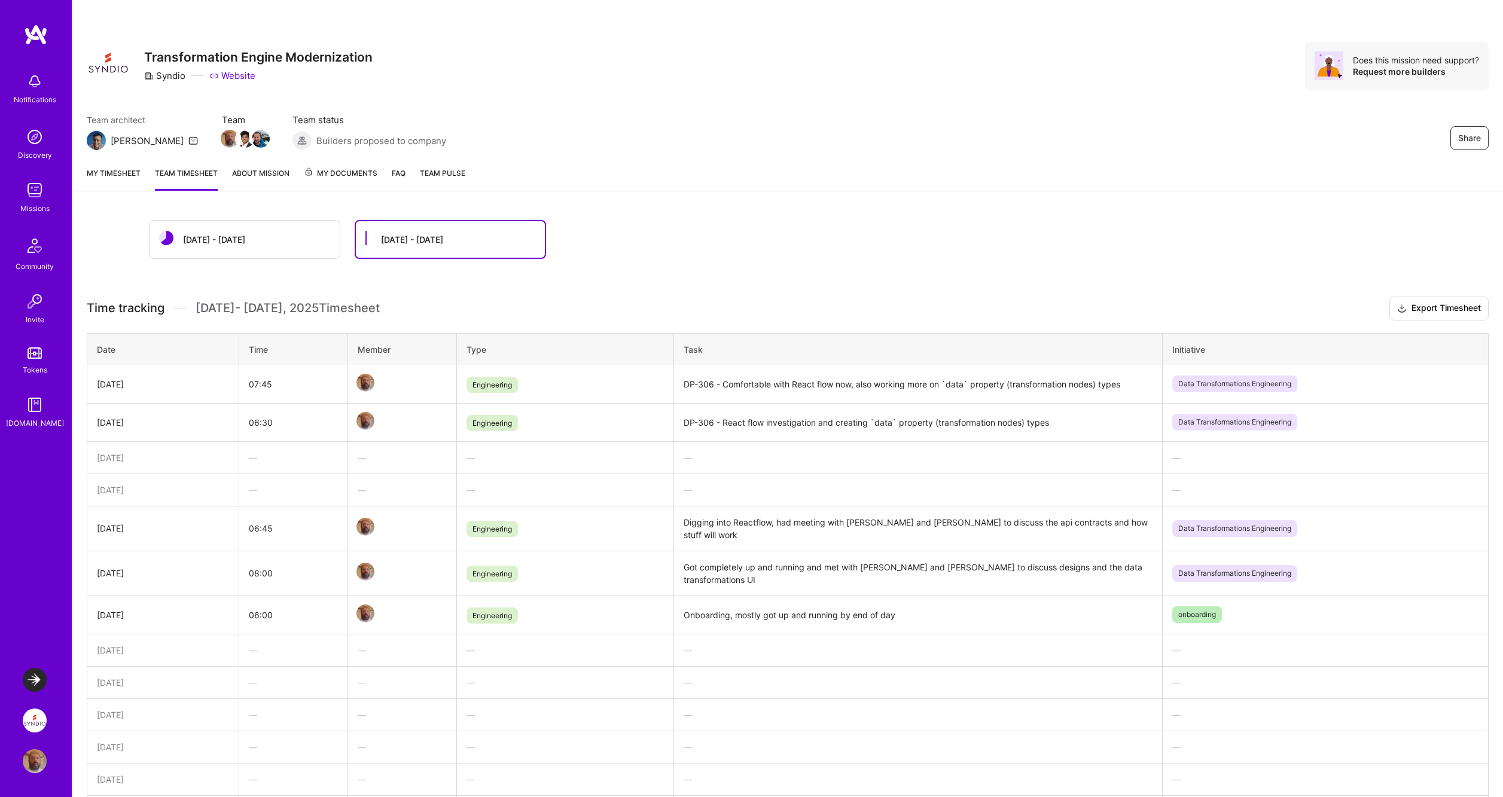
click at [331, 172] on span "My Documents" at bounding box center [341, 173] width 74 height 13
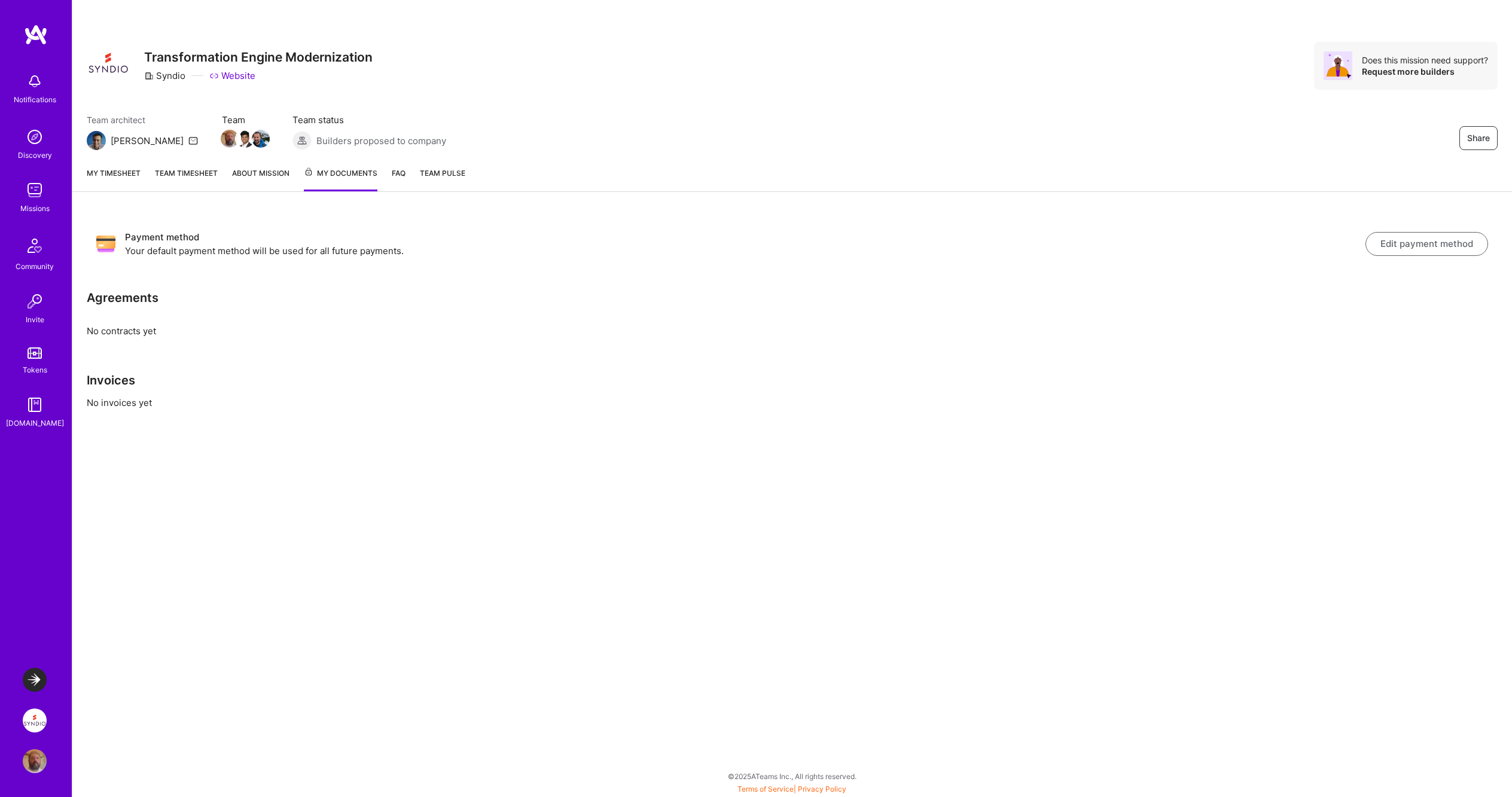
click at [112, 170] on link "My timesheet" at bounding box center [114, 179] width 54 height 25
